Goal: Task Accomplishment & Management: Use online tool/utility

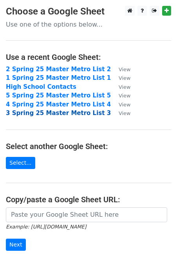
click at [70, 114] on strong "3 Spring 25 Master Metro List 3" at bounding box center [58, 113] width 105 height 7
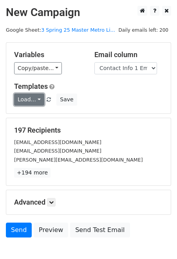
click at [40, 100] on link "Load..." at bounding box center [29, 100] width 30 height 12
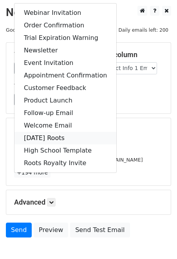
click at [40, 138] on link "[DATE] Roots" at bounding box center [66, 138] width 102 height 13
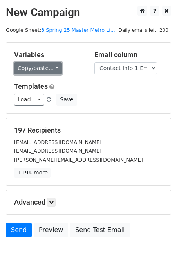
click at [44, 67] on link "Copy/paste..." at bounding box center [38, 68] width 48 height 12
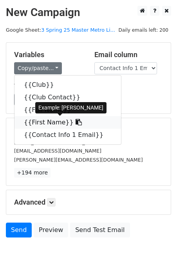
click at [57, 120] on link "{{First Name}}" at bounding box center [68, 122] width 107 height 13
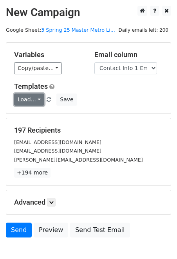
click at [38, 100] on link "Load..." at bounding box center [29, 100] width 30 height 12
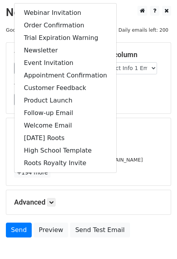
click at [129, 105] on div "Load... Webinar Invitation Order Confirmation Trial Expiration Warning Newslett…" at bounding box center [88, 100] width 161 height 12
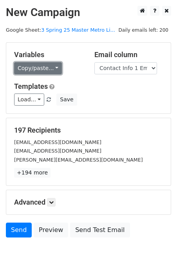
click at [52, 68] on link "Copy/paste..." at bounding box center [38, 68] width 48 height 12
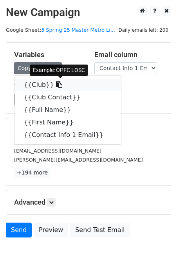
click at [55, 84] on link "{{Club}}" at bounding box center [68, 85] width 107 height 13
